Goal: Task Accomplishment & Management: Use online tool/utility

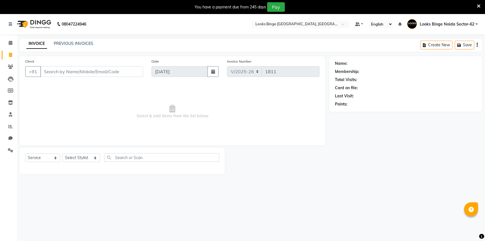
select select "5378"
select select "service"
type input "8"
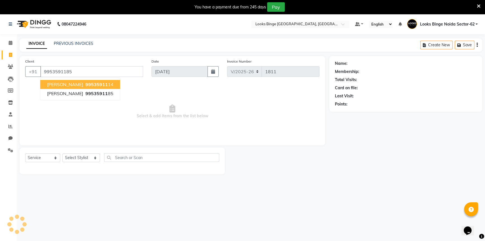
type input "9953591185"
select select "1: Object"
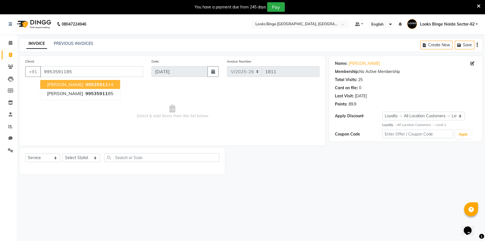
click at [258, 111] on span "Select & add items from the list below" at bounding box center [172, 112] width 295 height 56
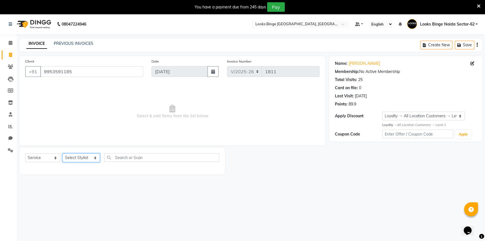
click at [84, 159] on select "Select Stylist ANJALI [PERSON_NAME] [PERSON_NAME] Counter_Sales Kasim Looks Bin…" at bounding box center [82, 157] width 38 height 9
select select "35556"
click at [63, 153] on select "Select Stylist ANJALI [PERSON_NAME] [PERSON_NAME] Counter_Sales Kasim Looks Bin…" at bounding box center [82, 157] width 38 height 9
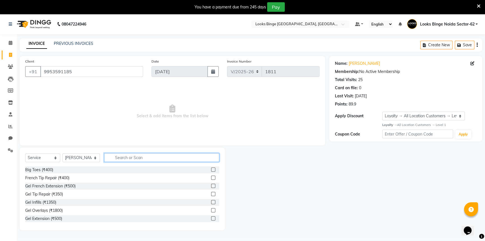
click at [144, 155] on input "text" at bounding box center [161, 157] width 115 height 9
type input "BE"
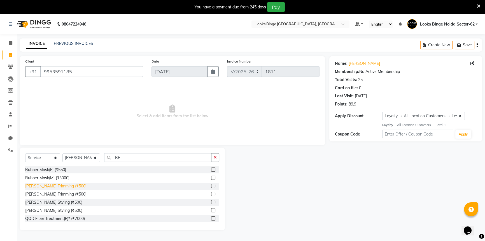
click at [34, 186] on div "[PERSON_NAME] Trimming (₹500)" at bounding box center [55, 186] width 61 height 6
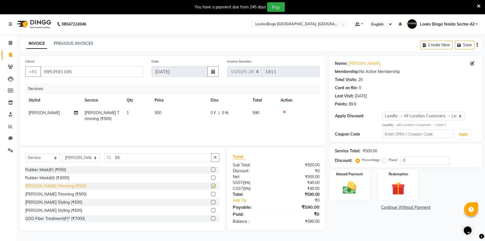
checkbox input "false"
click at [170, 106] on th "Price" at bounding box center [179, 100] width 56 height 13
click at [180, 112] on td "500" at bounding box center [179, 116] width 56 height 18
select select "35556"
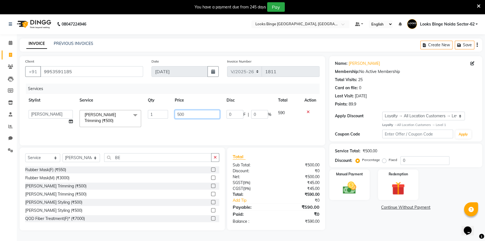
drag, startPoint x: 187, startPoint y: 112, endPoint x: 152, endPoint y: 109, distance: 34.3
click at [152, 109] on tr "ANJALI Annu [PERSON_NAME] [PERSON_NAME] Counter_Sales Kasim Looks Binge Noida S…" at bounding box center [172, 119] width 295 height 24
type input "250"
click at [202, 129] on div "Services Stylist Service Qty Price Disc Total Action ANJALI Annu [PERSON_NAME] …" at bounding box center [172, 112] width 295 height 56
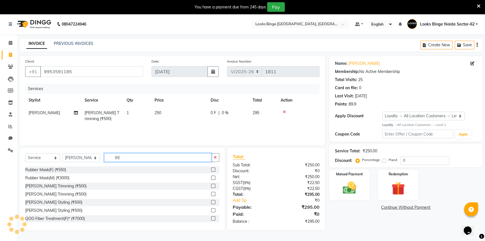
click at [132, 159] on input "BE" at bounding box center [157, 157] width 107 height 9
type input "B"
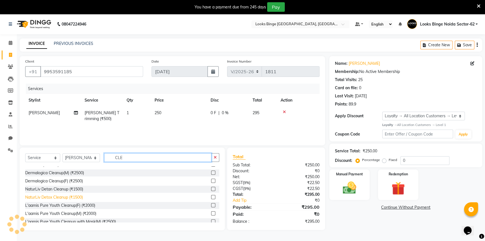
scroll to position [25, 0]
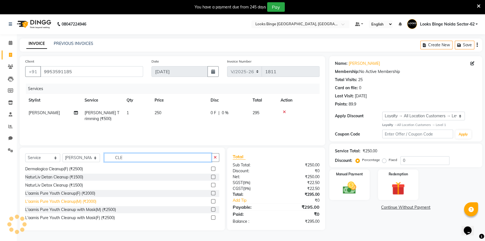
type input "CLE"
click at [61, 202] on div "L'aamis Pure Youth Cleanup(M) (₹2000)" at bounding box center [60, 201] width 71 height 6
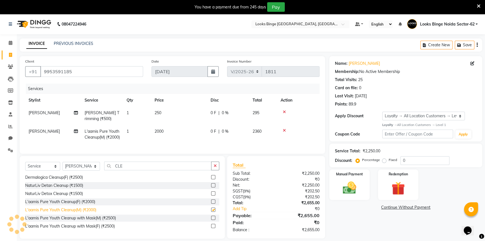
checkbox input "false"
click at [177, 131] on td "2000" at bounding box center [179, 134] width 56 height 18
select select "35556"
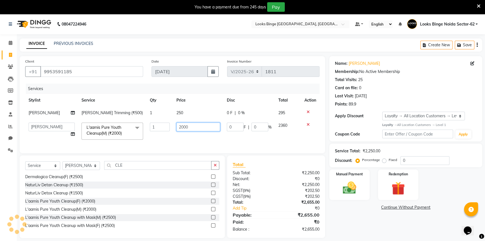
drag, startPoint x: 192, startPoint y: 128, endPoint x: 151, endPoint y: 120, distance: 41.3
click at [151, 120] on tr "ANJALI [PERSON_NAME] [PERSON_NAME] Counter_Sales Kasim Looks Binge Noida Sector…" at bounding box center [172, 131] width 295 height 24
type input "2500"
click at [191, 145] on div "Services Stylist Service Qty Price Disc Total Action [PERSON_NAME] Trimming (₹5…" at bounding box center [172, 116] width 295 height 64
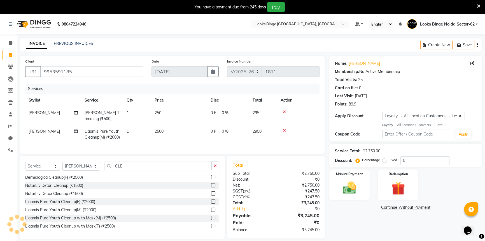
scroll to position [16, 0]
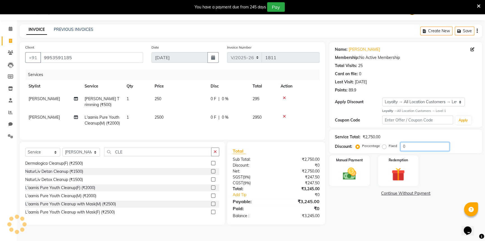
click at [416, 145] on input "0" at bounding box center [425, 146] width 49 height 9
type input "0"
type input "10"
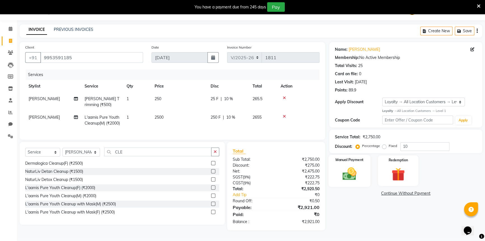
click at [345, 173] on img at bounding box center [350, 174] width 23 height 16
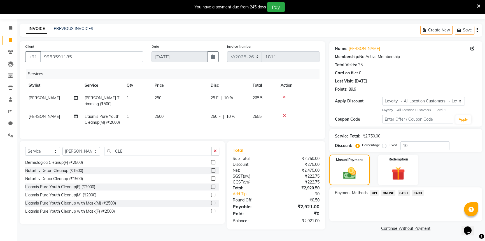
click at [375, 190] on span "UPI" at bounding box center [374, 192] width 9 height 6
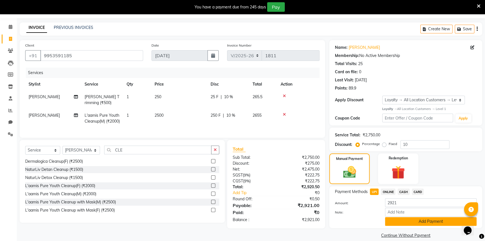
click at [395, 219] on button "Add Payment" at bounding box center [431, 221] width 92 height 9
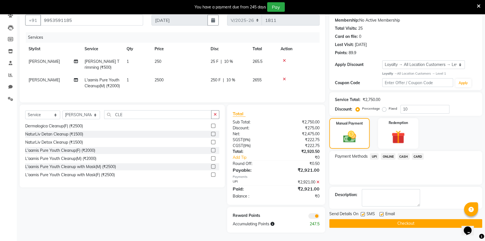
scroll to position [61, 0]
click at [401, 219] on button "Checkout" at bounding box center [406, 223] width 153 height 9
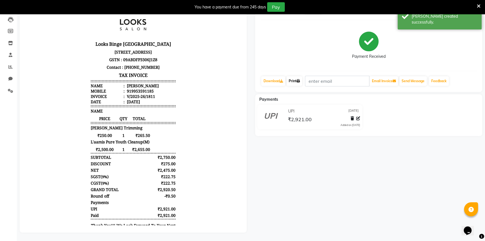
click at [297, 78] on link "Print" at bounding box center [295, 81] width 16 height 10
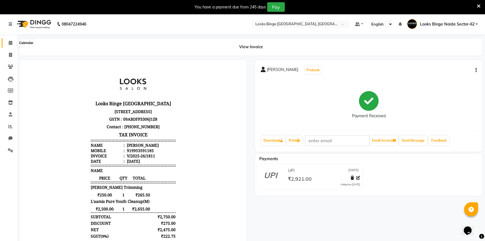
click at [12, 42] on icon at bounding box center [11, 43] width 4 height 4
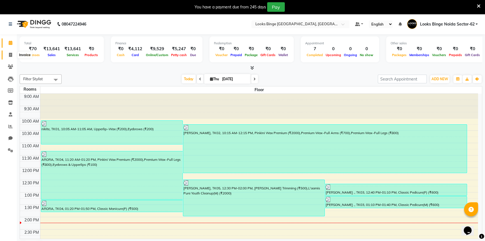
click at [10, 53] on icon at bounding box center [10, 55] width 3 height 4
select select "service"
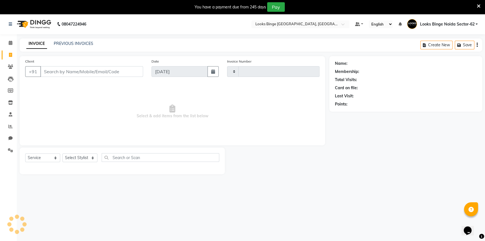
type input "1812"
select select "5378"
click at [63, 158] on select "Select Stylist" at bounding box center [80, 157] width 35 height 9
select select "35553"
click at [63, 153] on select "Select Stylist ANJALI [PERSON_NAME] [PERSON_NAME] Counter_Sales Kasim Looks Bin…" at bounding box center [82, 157] width 38 height 9
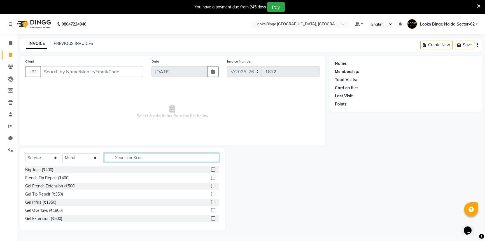
click at [152, 157] on input "text" at bounding box center [161, 157] width 115 height 9
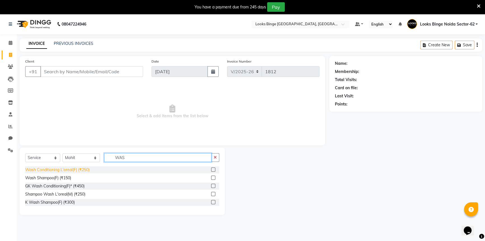
type input "WAS"
click at [44, 170] on div "Wash Conditioning L'oreal(F) (₹250)" at bounding box center [57, 170] width 64 height 6
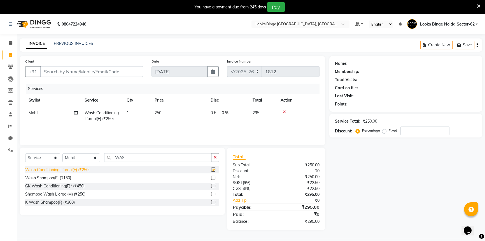
checkbox input "false"
click at [194, 123] on td "250" at bounding box center [179, 116] width 56 height 18
select select "35553"
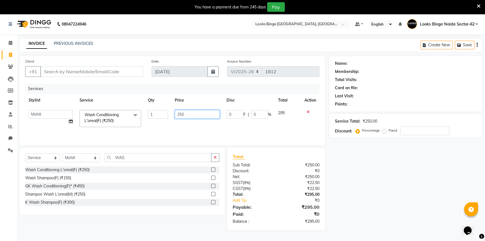
drag, startPoint x: 197, startPoint y: 114, endPoint x: 112, endPoint y: 97, distance: 87.1
click at [112, 97] on table "Stylist Service Qty Price Disc Total Action ANJALI [PERSON_NAME] [PERSON_NAME] …" at bounding box center [172, 112] width 295 height 36
type input "400"
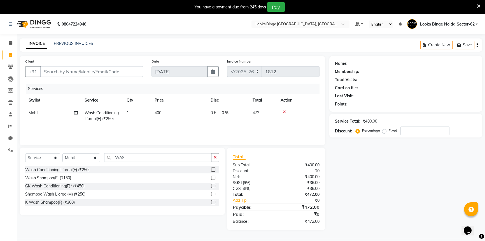
click at [184, 126] on div "Services Stylist Service Qty Price Disc Total Action Mohit Wash Conditioning L'…" at bounding box center [172, 112] width 295 height 56
drag, startPoint x: 165, startPoint y: 114, endPoint x: 169, endPoint y: 112, distance: 5.1
click at [168, 112] on td "400" at bounding box center [179, 116] width 56 height 18
select select "35553"
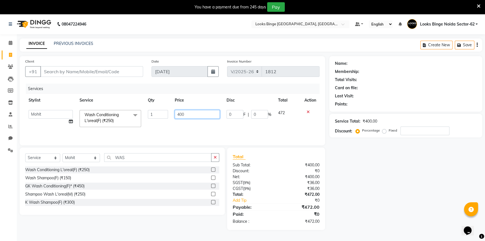
drag, startPoint x: 186, startPoint y: 112, endPoint x: 161, endPoint y: 113, distance: 25.2
click at [161, 113] on tr "ANJALI [PERSON_NAME] [PERSON_NAME] Counter_Sales Kasim Looks Binge Noida Sector…" at bounding box center [172, 119] width 295 height 24
type input "500"
click at [174, 128] on div "Services Stylist Service Qty Price Disc Total Action ANJALI Annu [PERSON_NAME] …" at bounding box center [172, 112] width 295 height 56
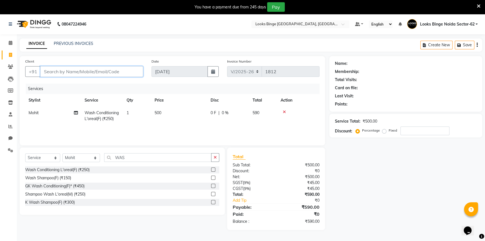
click at [78, 70] on input "Client" at bounding box center [91, 71] width 103 height 11
click at [185, 113] on td "500" at bounding box center [179, 116] width 56 height 18
select select "35553"
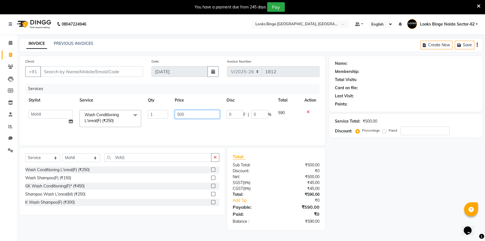
drag, startPoint x: 189, startPoint y: 112, endPoint x: 94, endPoint y: 106, distance: 94.7
click at [94, 106] on table "Stylist Service Qty Price Disc Total Action ANJALI [PERSON_NAME] [PERSON_NAME] …" at bounding box center [172, 112] width 295 height 36
type input "400"
click at [180, 131] on div "Services Stylist Service Qty Price Disc Total Action ANJALI Annu [PERSON_NAME] …" at bounding box center [172, 112] width 295 height 56
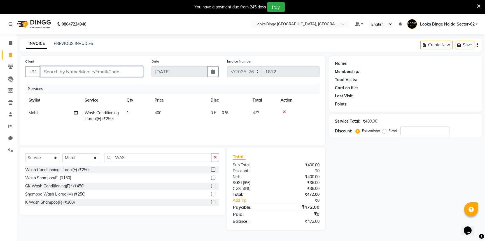
click at [110, 72] on input "Client" at bounding box center [91, 71] width 103 height 11
type input "8"
type input "0"
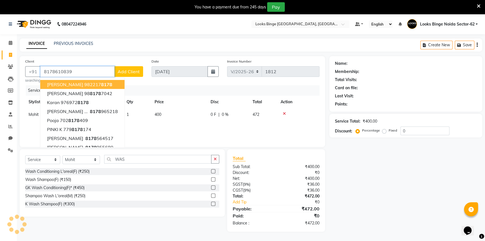
type input "8178610839"
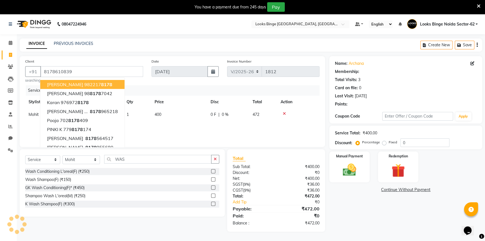
select select "1: Object"
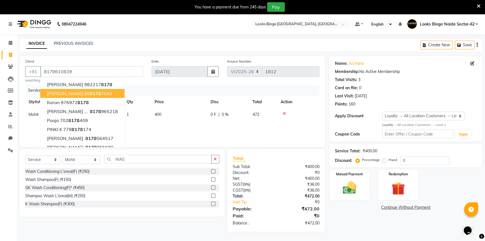
click at [284, 124] on td at bounding box center [298, 117] width 42 height 18
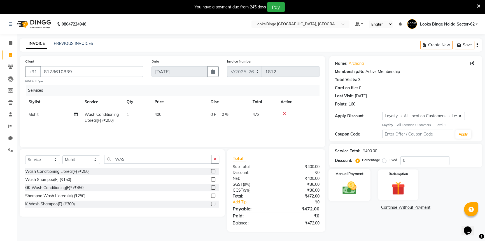
click at [353, 184] on img at bounding box center [350, 188] width 23 height 16
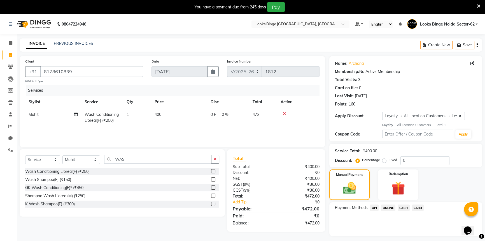
click at [374, 207] on span "UPI" at bounding box center [374, 207] width 9 height 6
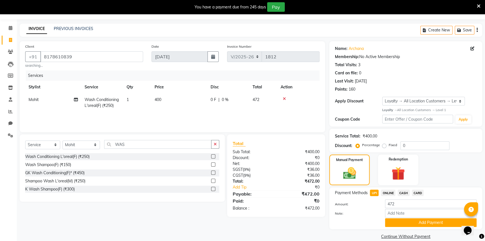
scroll to position [23, 0]
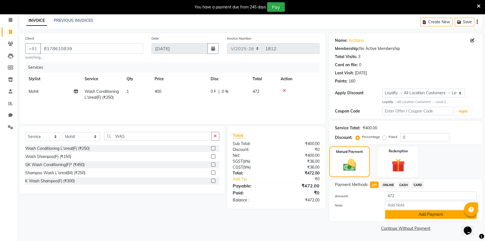
click at [435, 215] on button "Add Payment" at bounding box center [431, 214] width 92 height 9
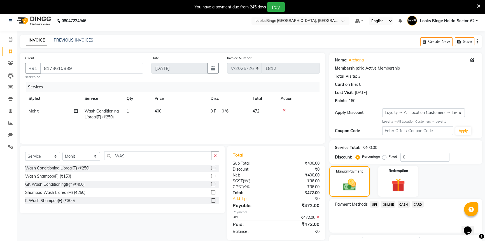
scroll to position [46, 0]
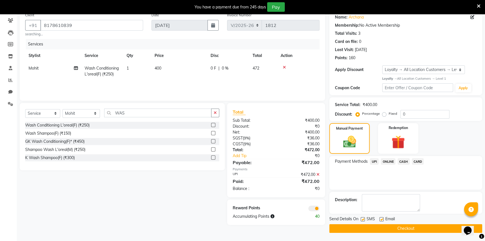
click at [420, 230] on button "Checkout" at bounding box center [406, 228] width 153 height 9
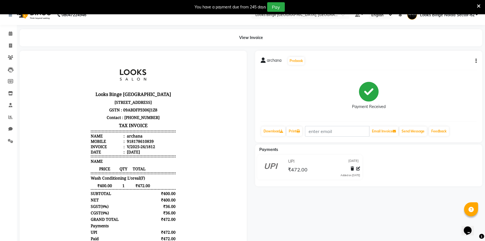
scroll to position [8, 0]
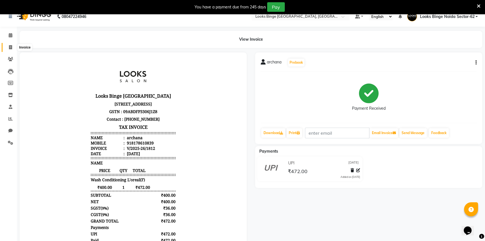
click at [6, 47] on span at bounding box center [11, 47] width 10 height 6
select select "service"
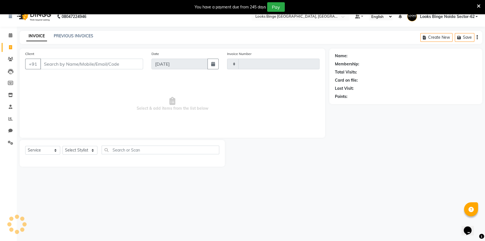
scroll to position [14, 0]
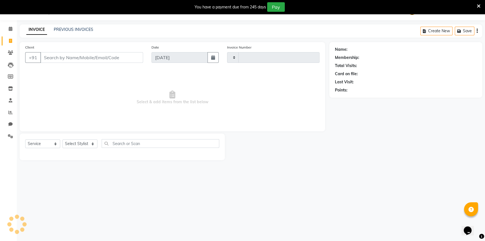
type input "1813"
select select "5378"
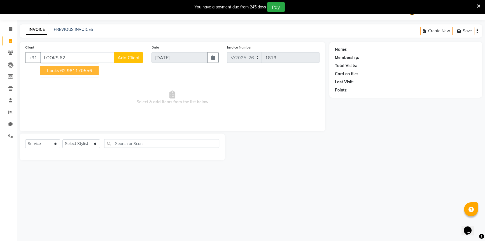
click at [63, 73] on span "looks 62" at bounding box center [56, 71] width 19 height 6
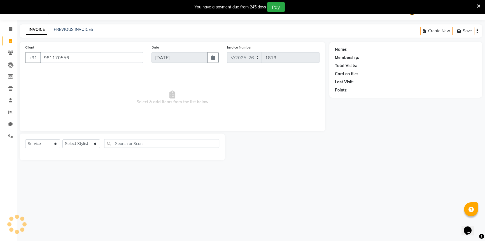
type input "981170556"
select select "1: Object"
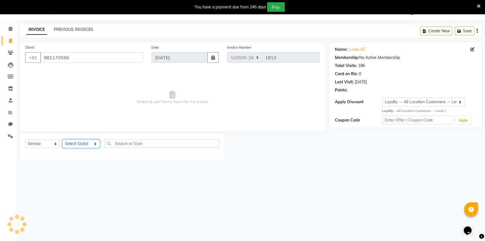
click at [78, 146] on select "Select Stylist ANJALI [PERSON_NAME] [PERSON_NAME] Counter_Sales Kasim Looks Bin…" at bounding box center [82, 143] width 38 height 9
select select "41627"
click at [63, 139] on select "Select Stylist ANJALI [PERSON_NAME] [PERSON_NAME] Counter_Sales Kasim Looks Bin…" at bounding box center [82, 143] width 38 height 9
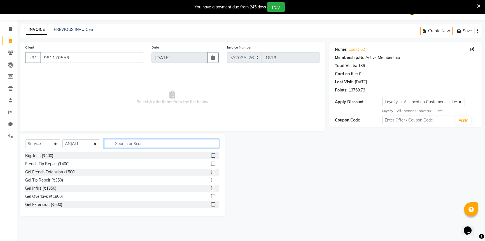
click at [117, 140] on input "text" at bounding box center [161, 143] width 115 height 9
type input "BODY"
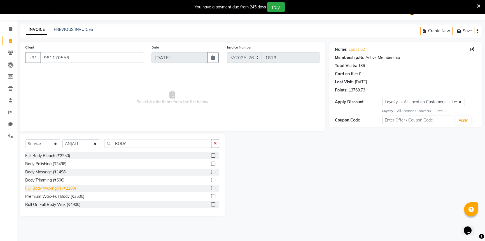
click at [39, 188] on div "Full Body Waxing(F) (₹2200)" at bounding box center [50, 188] width 51 height 6
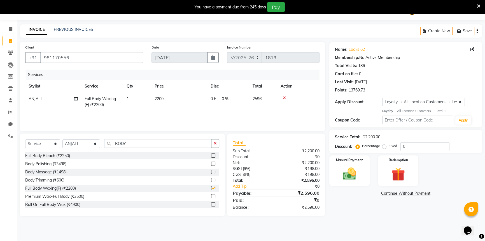
checkbox input "false"
click at [168, 101] on td "2200" at bounding box center [179, 101] width 56 height 18
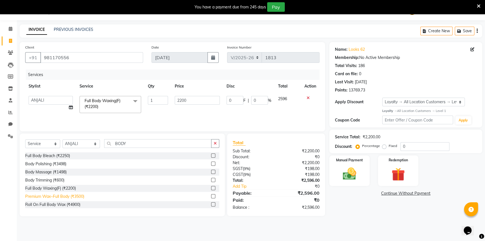
click at [67, 197] on div "Premium Wax~Full Body (₹3500)" at bounding box center [54, 196] width 59 height 6
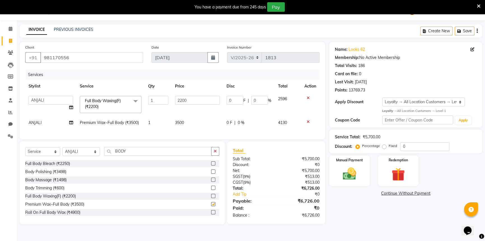
checkbox input "false"
click at [308, 98] on icon at bounding box center [308, 98] width 3 height 4
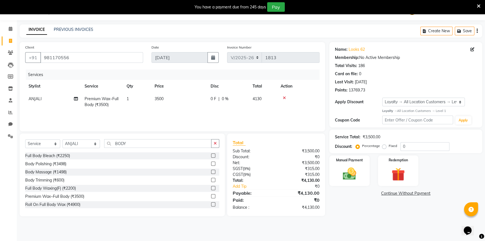
click at [158, 98] on span "3500" at bounding box center [159, 98] width 9 height 5
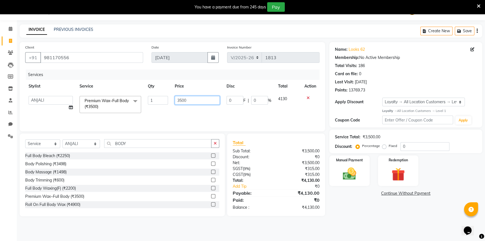
click at [185, 98] on input "3500" at bounding box center [197, 100] width 45 height 9
click at [182, 100] on input "3500" at bounding box center [197, 100] width 45 height 9
type input "3000"
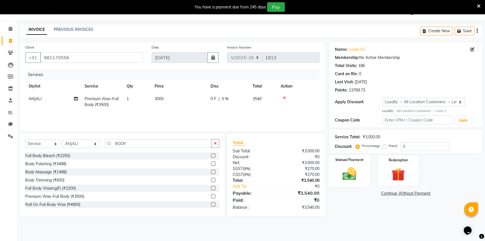
click at [343, 176] on img at bounding box center [350, 174] width 23 height 16
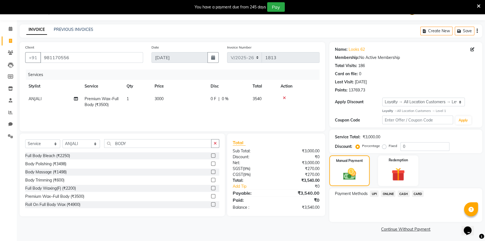
click at [375, 195] on span "UPI" at bounding box center [374, 193] width 9 height 6
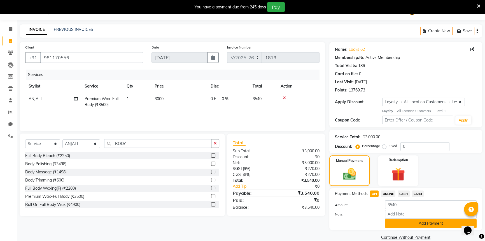
click at [396, 221] on button "Add Payment" at bounding box center [431, 223] width 92 height 9
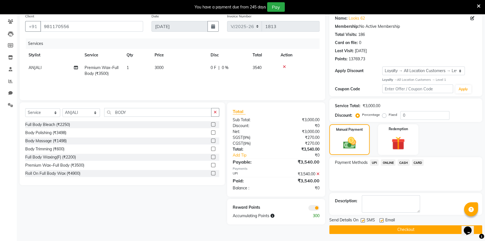
scroll to position [46, 0]
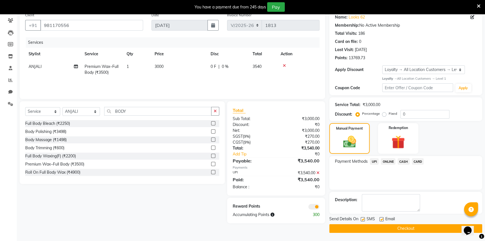
click at [393, 228] on button "Checkout" at bounding box center [406, 228] width 153 height 9
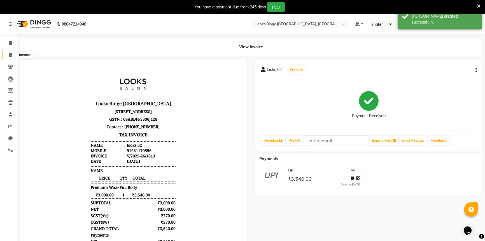
click at [6, 56] on span at bounding box center [11, 55] width 10 height 6
select select "service"
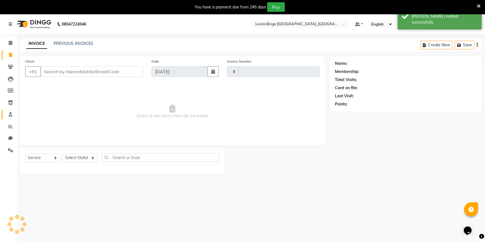
type input "1814"
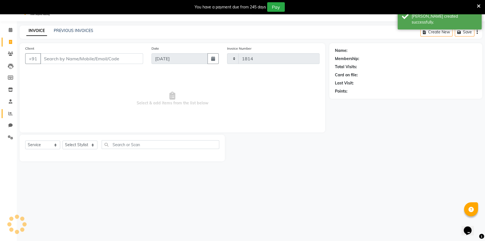
scroll to position [14, 0]
select select "5378"
click at [10, 114] on icon at bounding box center [10, 112] width 4 height 4
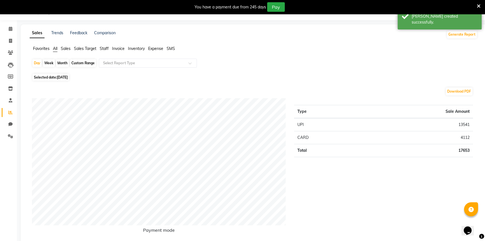
click at [105, 51] on li "Staff" at bounding box center [104, 49] width 9 height 6
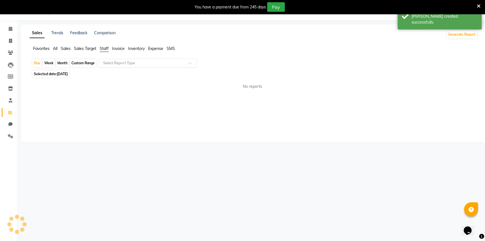
click at [108, 60] on input "text" at bounding box center [142, 63] width 81 height 6
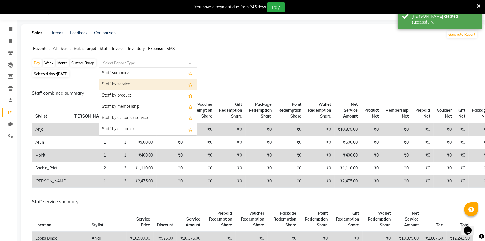
click at [112, 81] on div "Staff by service" at bounding box center [148, 84] width 98 height 11
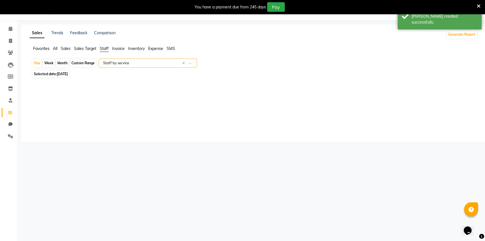
select select "full_report"
select select "pdf"
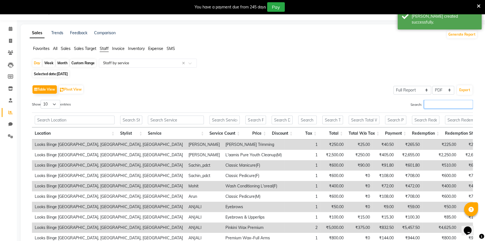
click at [425, 102] on input "Search:" at bounding box center [448, 104] width 49 height 9
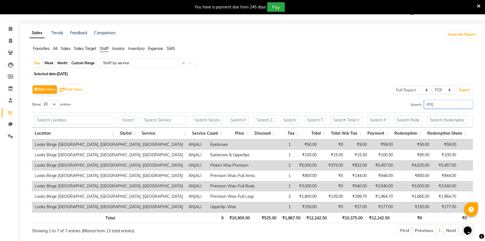
type input "ANJ"
